Goal: Book appointment/travel/reservation

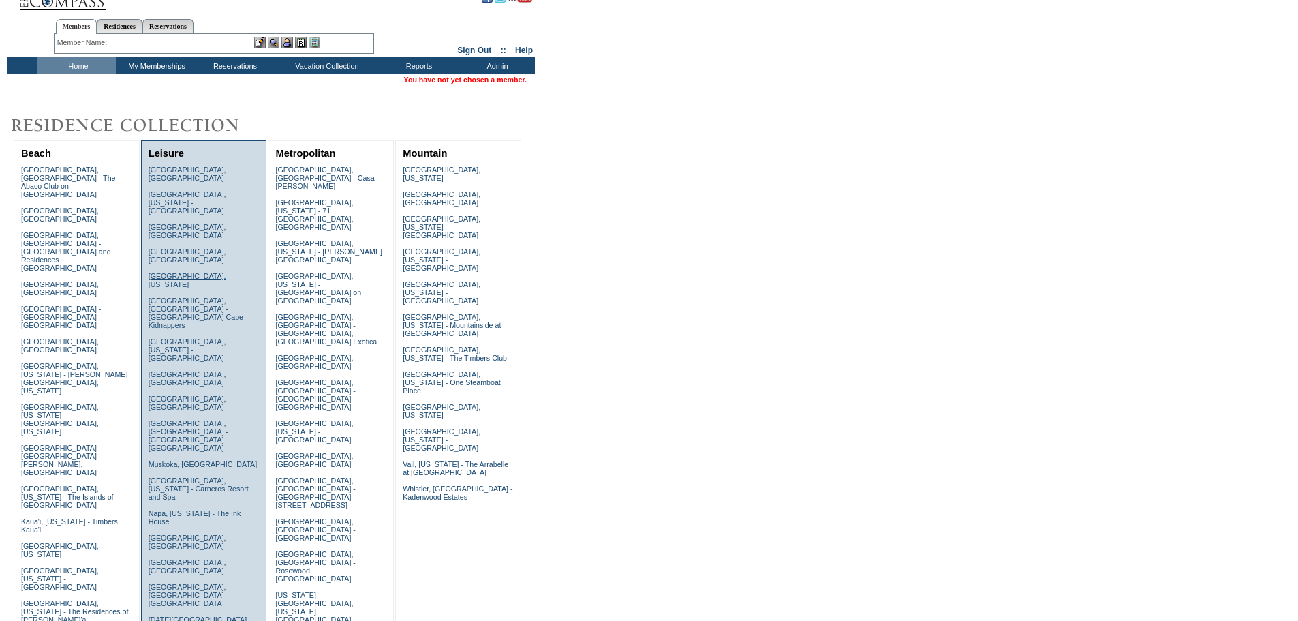
scroll to position [68, 0]
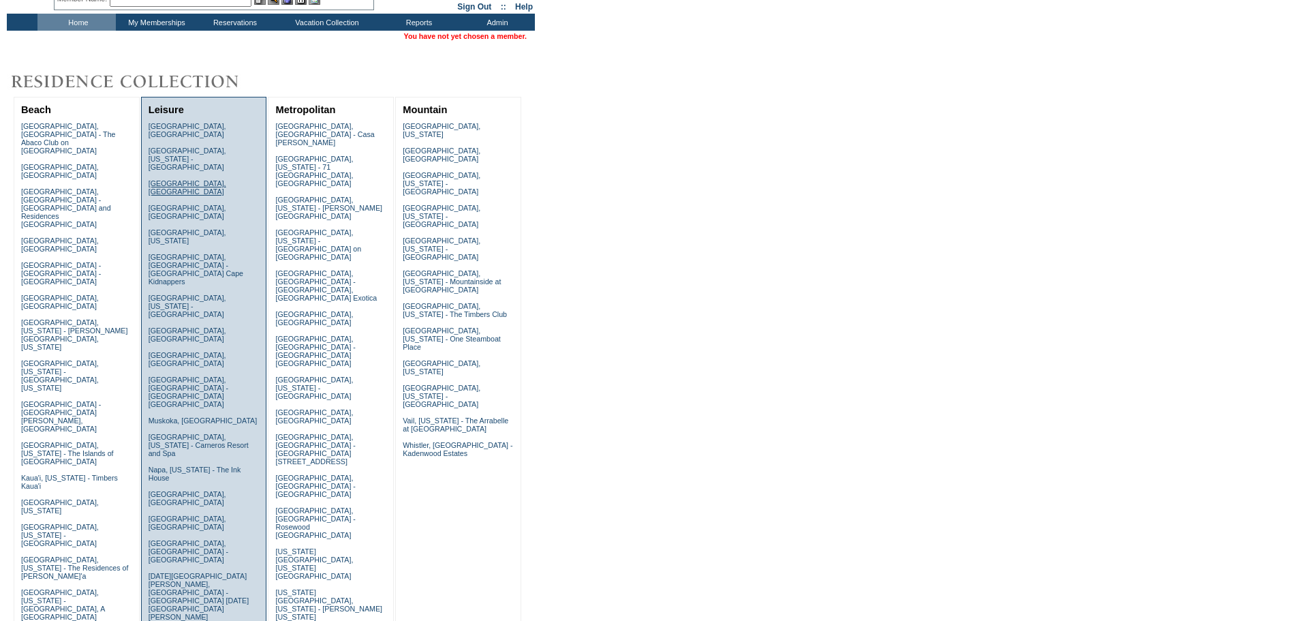
click at [176, 179] on link "[GEOGRAPHIC_DATA], [GEOGRAPHIC_DATA]" at bounding box center [188, 187] width 78 height 16
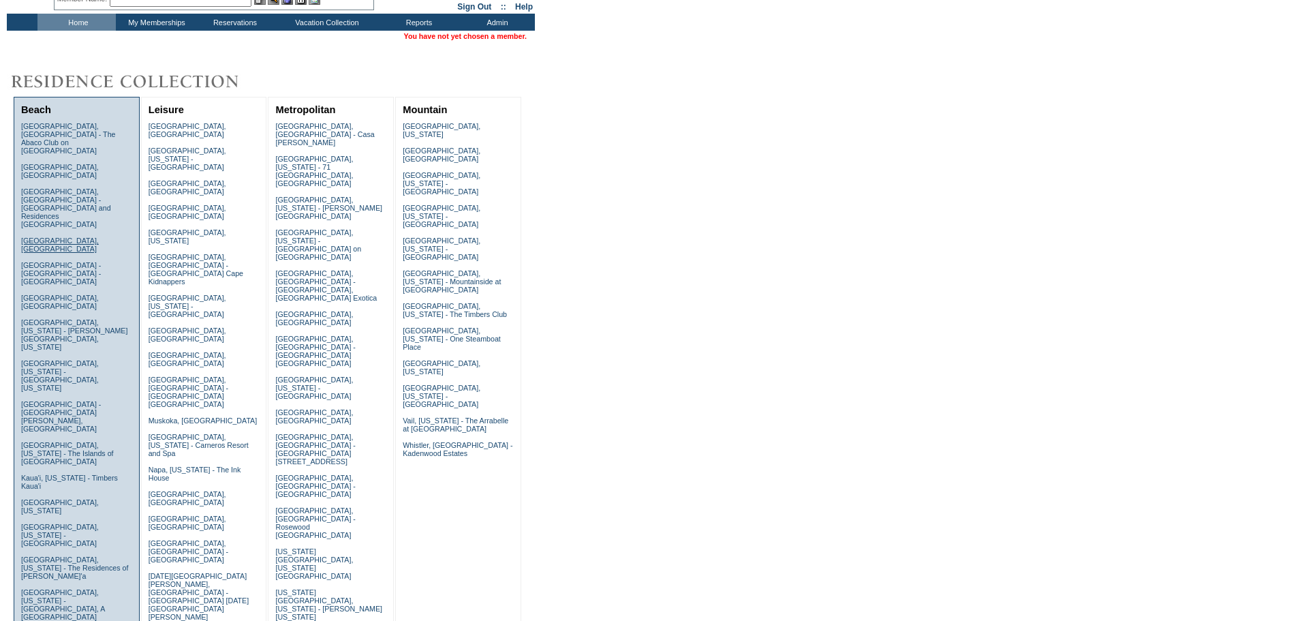
click at [63, 236] on link "[GEOGRAPHIC_DATA], [GEOGRAPHIC_DATA]" at bounding box center [60, 244] width 78 height 16
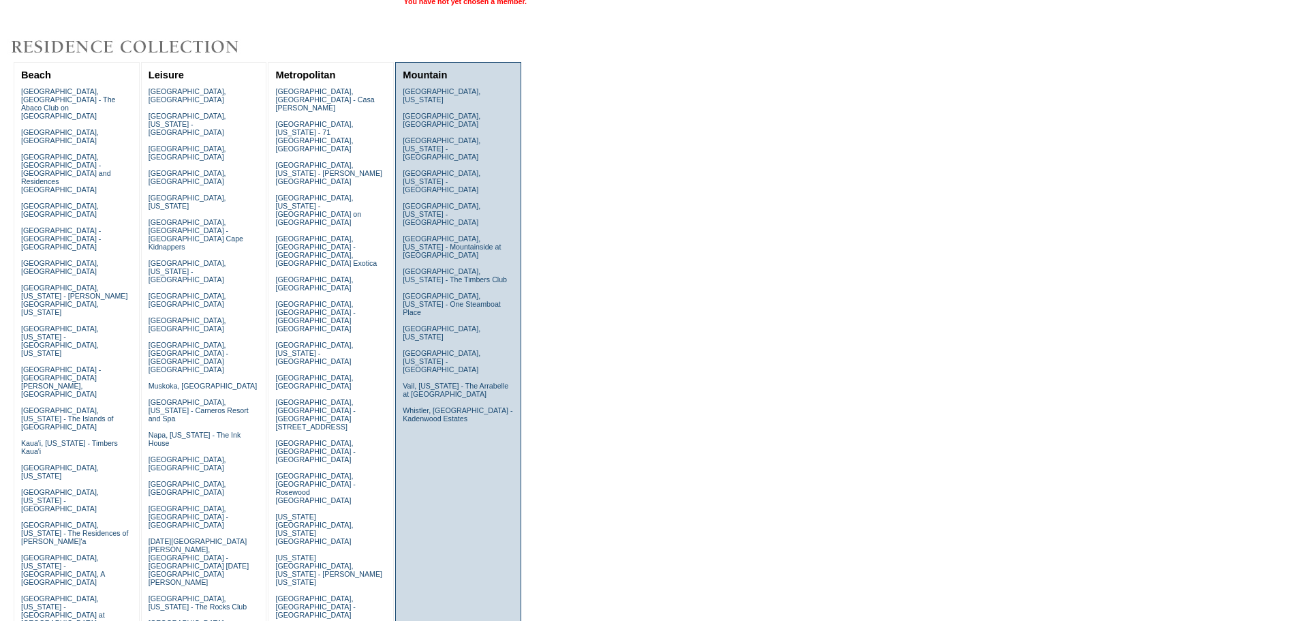
scroll to position [0, 0]
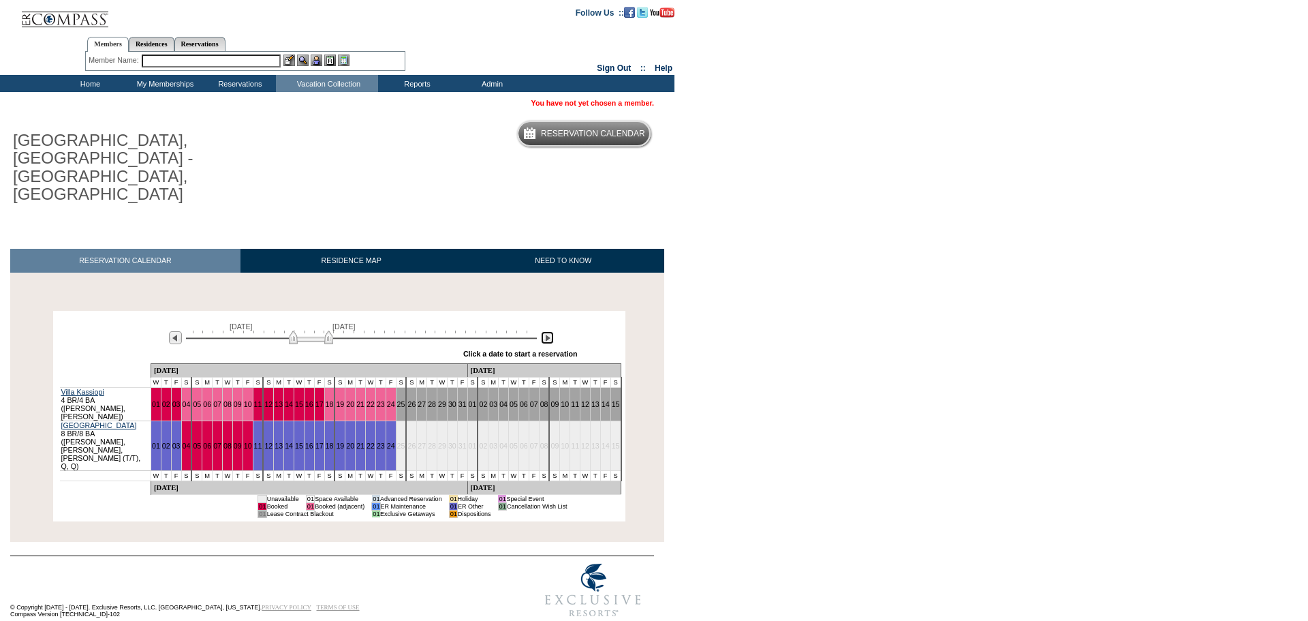
click at [549, 331] on img at bounding box center [547, 337] width 13 height 13
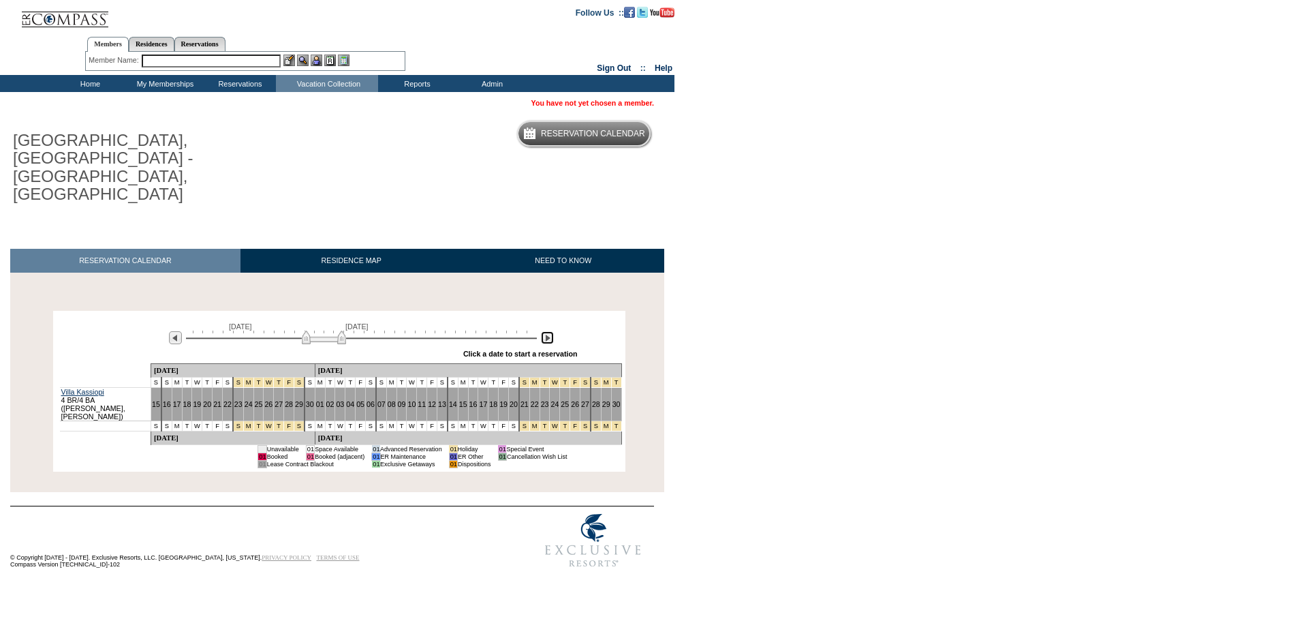
click at [549, 331] on img at bounding box center [547, 337] width 13 height 13
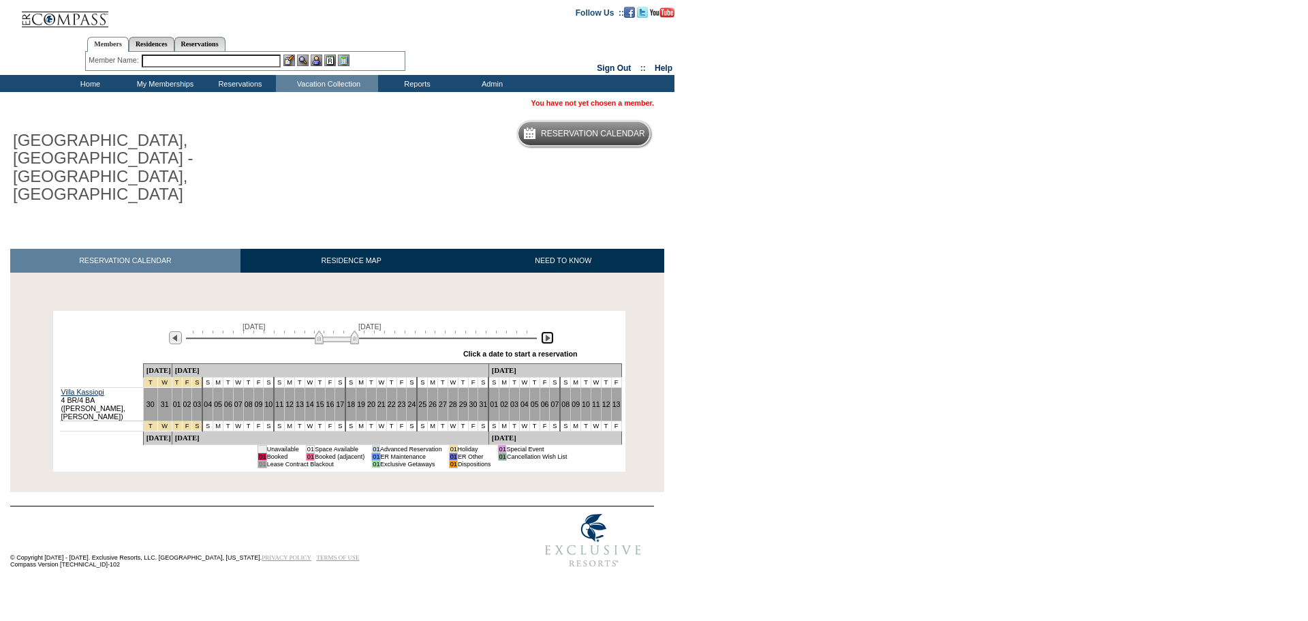
click at [549, 331] on img at bounding box center [547, 337] width 13 height 13
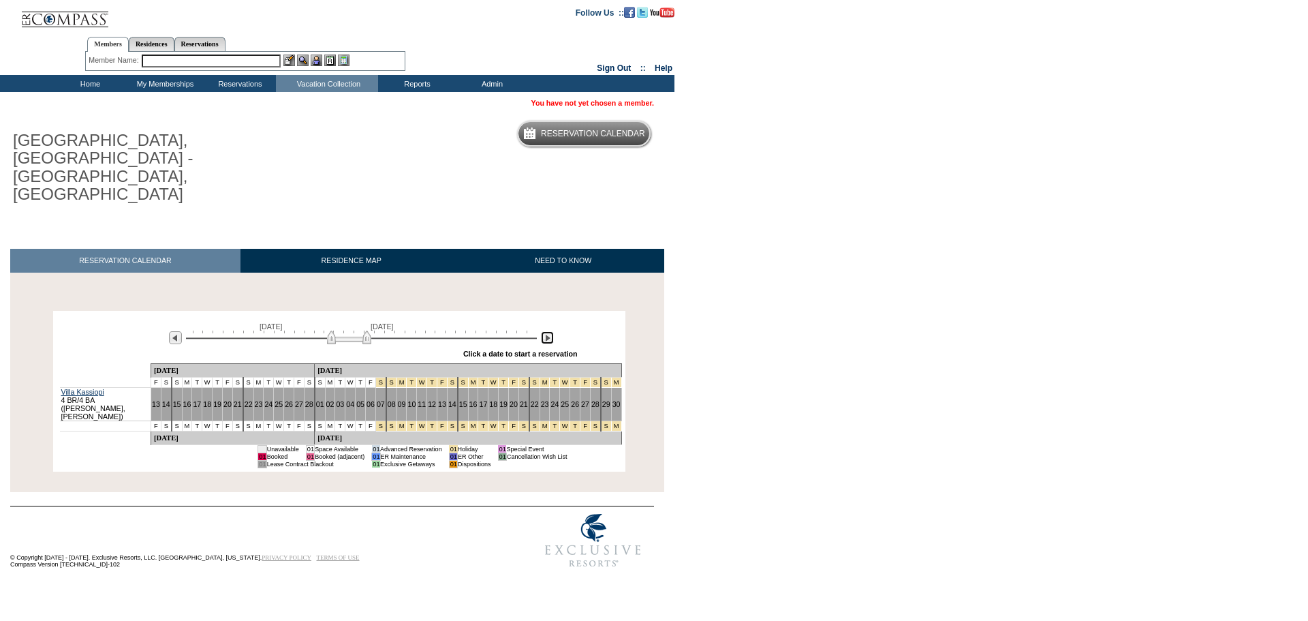
click at [549, 331] on img at bounding box center [547, 337] width 13 height 13
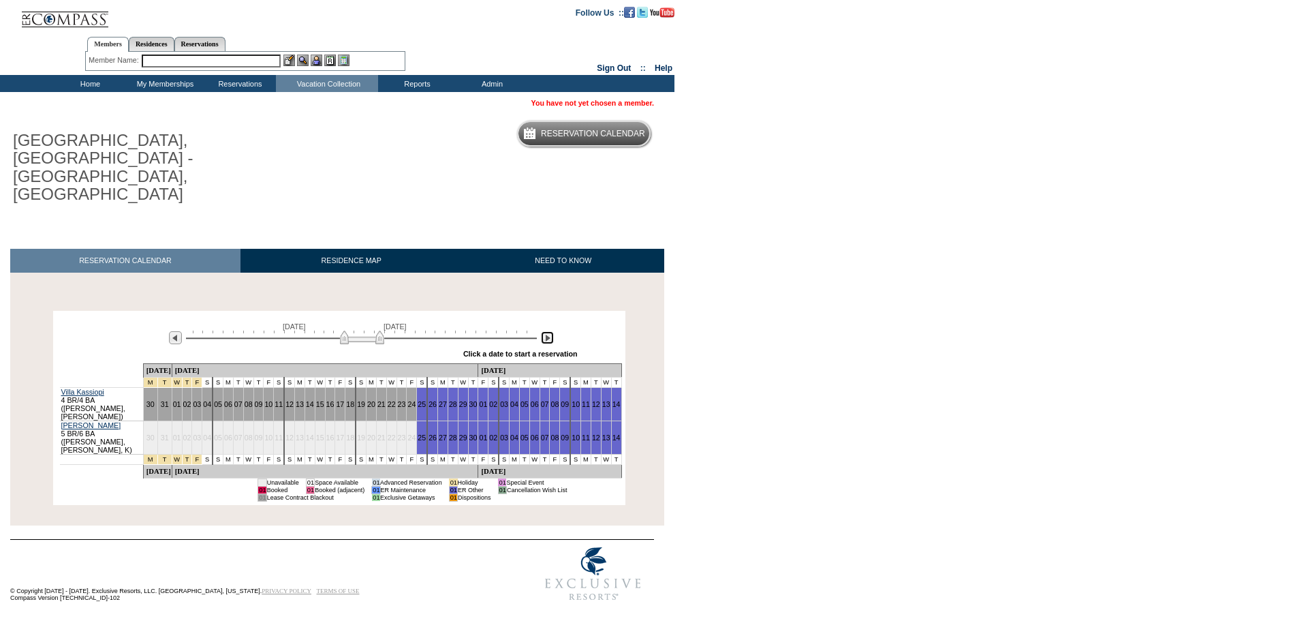
click at [549, 331] on img at bounding box center [547, 337] width 13 height 13
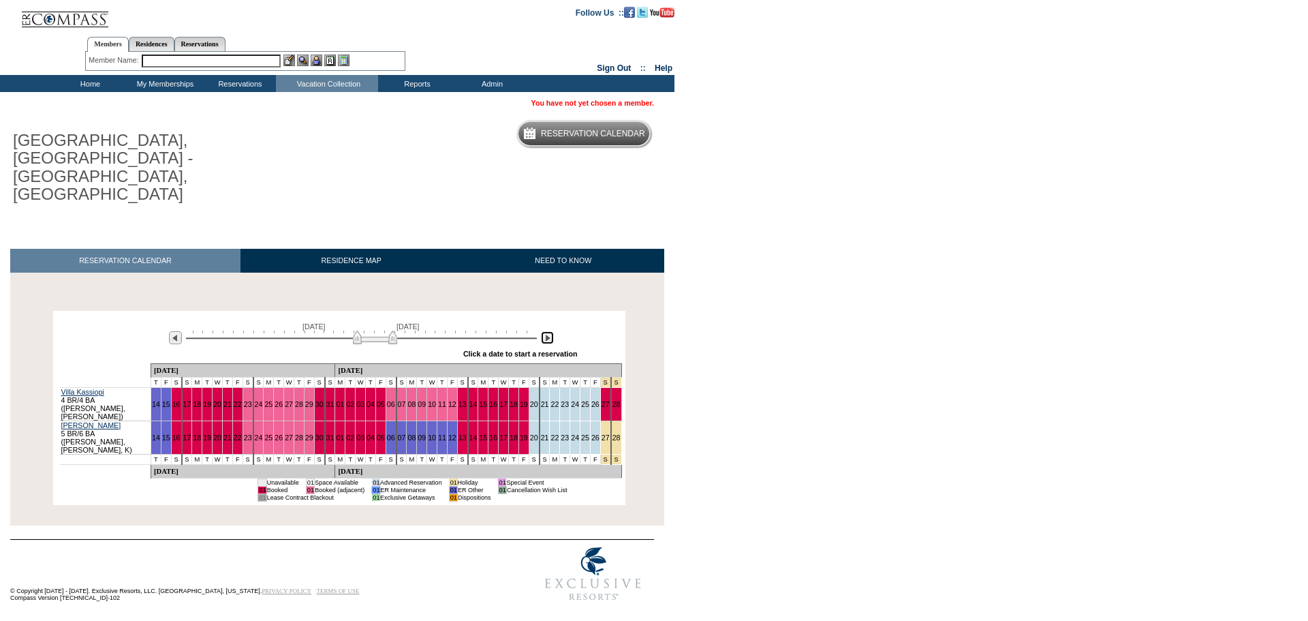
click at [549, 331] on img at bounding box center [547, 337] width 13 height 13
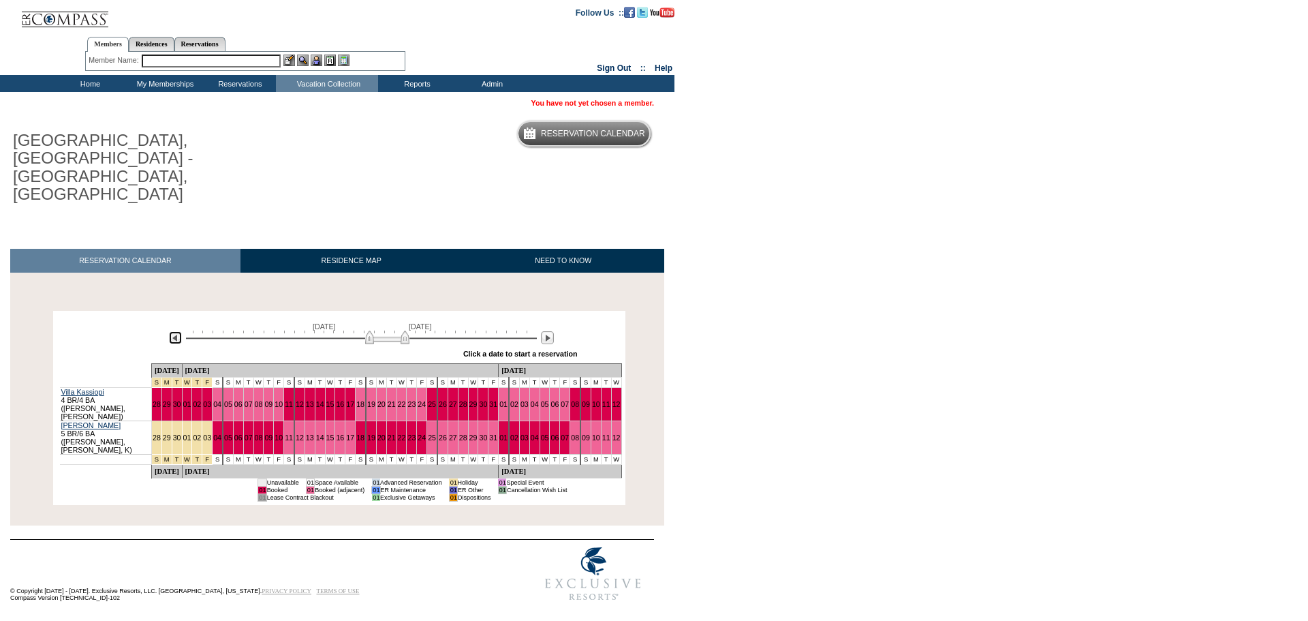
click at [179, 331] on img at bounding box center [175, 337] width 13 height 13
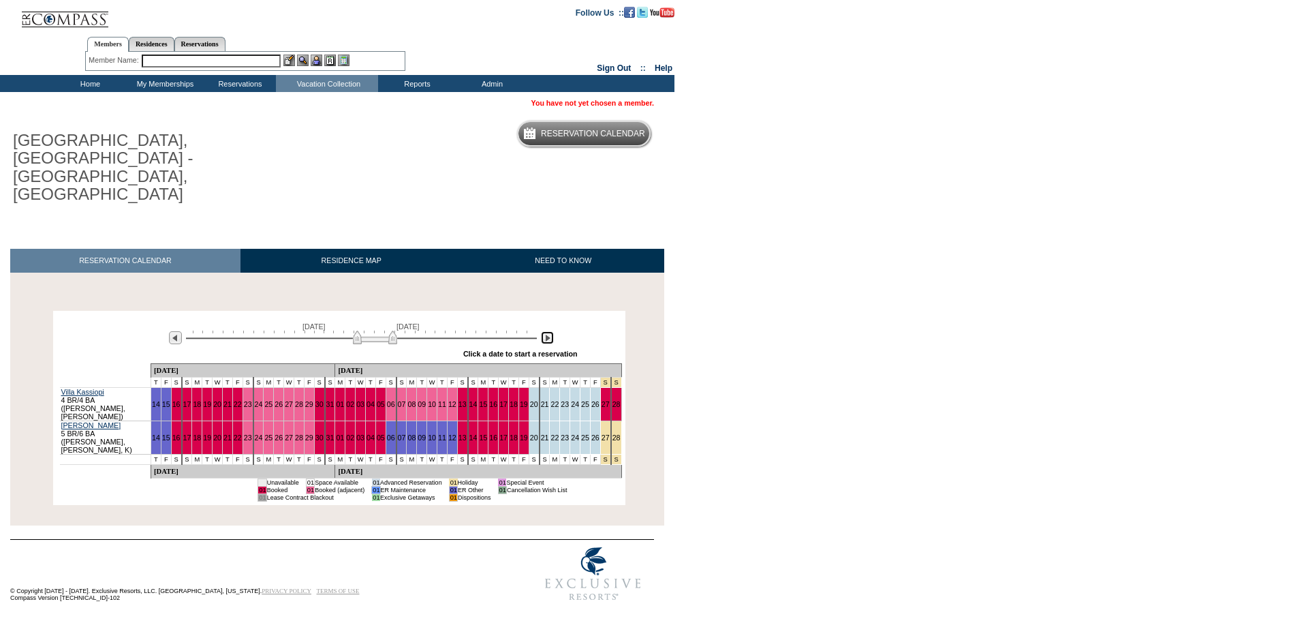
click at [547, 331] on img at bounding box center [547, 337] width 13 height 13
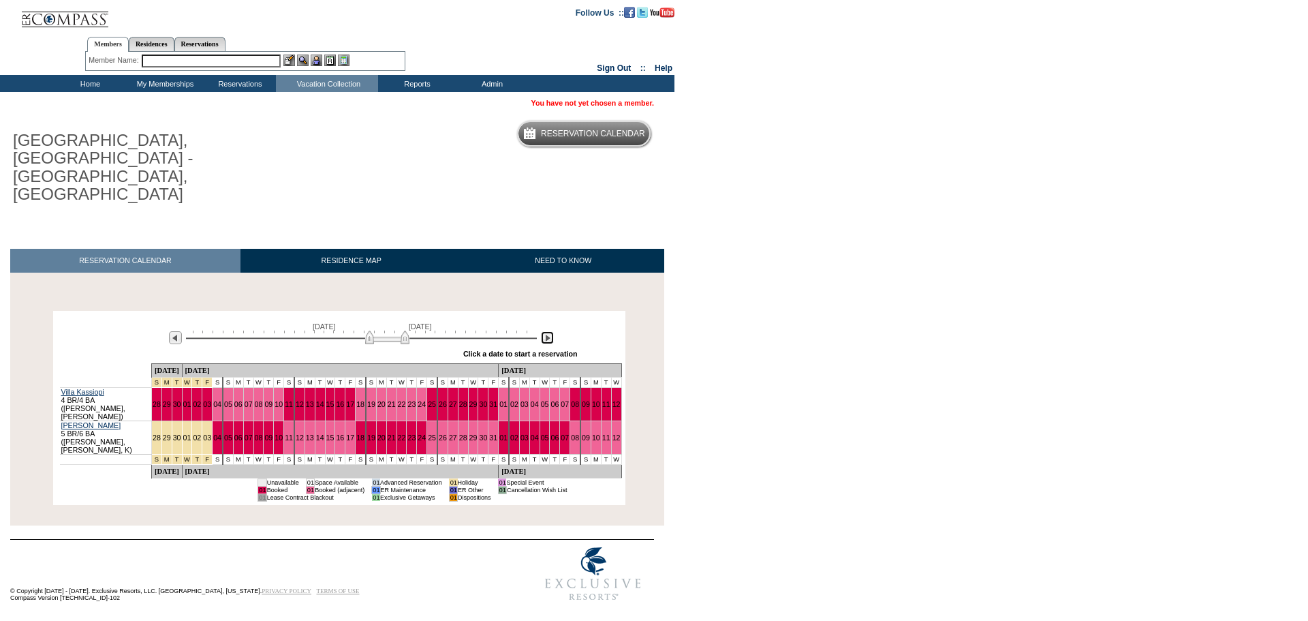
click at [547, 331] on img at bounding box center [547, 337] width 13 height 13
